Goal: Transaction & Acquisition: Purchase product/service

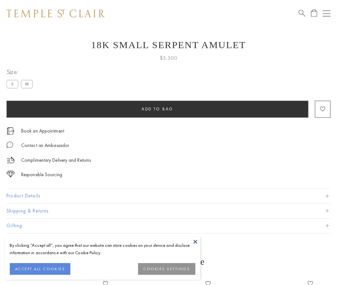
scroll to position [26, 0]
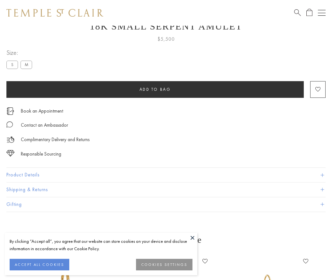
click at [155, 89] on span "Add to bag" at bounding box center [154, 89] width 31 height 5
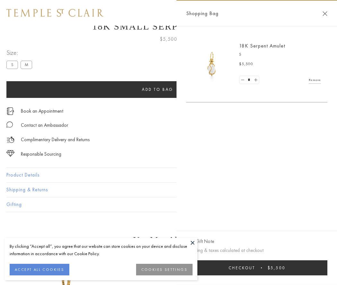
click at [272, 267] on button "Checkout $5,500" at bounding box center [256, 267] width 141 height 15
